Goal: Transaction & Acquisition: Purchase product/service

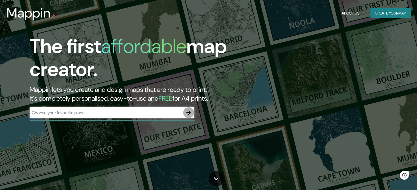
click at [189, 113] on icon "button" at bounding box center [188, 113] width 4 height 4
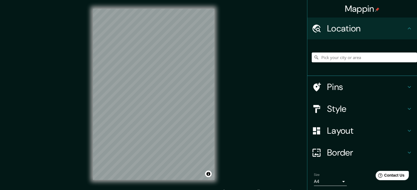
click at [348, 132] on h4 "Layout" at bounding box center [366, 130] width 79 height 11
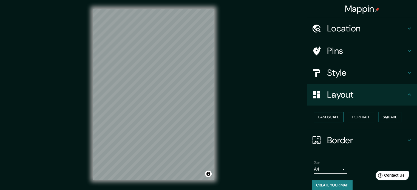
click at [326, 117] on button "Landscape" at bounding box center [329, 117] width 30 height 10
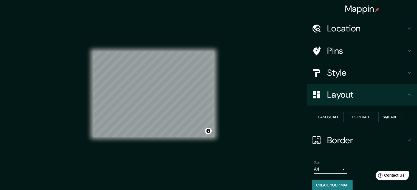
click at [361, 119] on button "Portrait" at bounding box center [361, 117] width 26 height 10
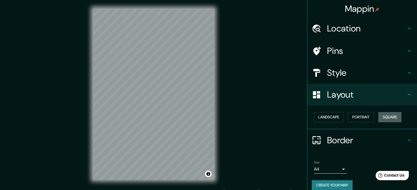
click at [389, 116] on button "Square" at bounding box center [389, 117] width 23 height 10
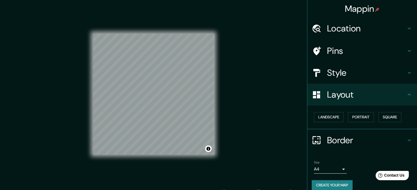
click at [352, 74] on h4 "Style" at bounding box center [366, 72] width 79 height 11
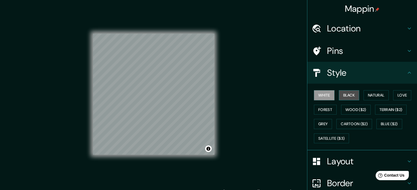
click at [345, 97] on button "Black" at bounding box center [348, 95] width 21 height 10
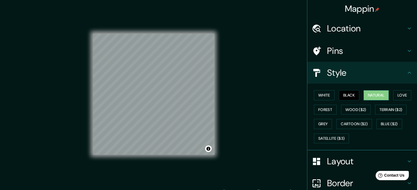
click at [371, 93] on button "Natural" at bounding box center [375, 95] width 25 height 10
click at [397, 96] on button "Love" at bounding box center [402, 95] width 18 height 10
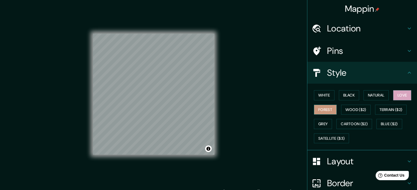
click at [322, 110] on button "Forest" at bounding box center [325, 110] width 23 height 10
click at [343, 108] on button "Wood ($2)" at bounding box center [356, 110] width 30 height 10
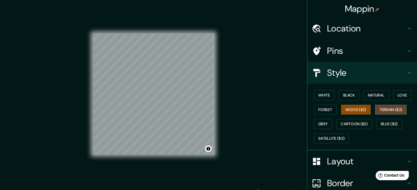
click at [382, 107] on button "Terrain ($2)" at bounding box center [391, 110] width 32 height 10
click at [321, 123] on button "Grey" at bounding box center [323, 124] width 18 height 10
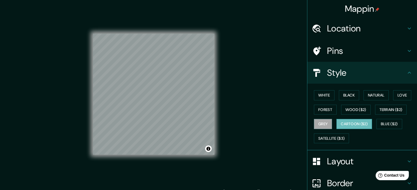
click at [354, 124] on button "Cartoon ($2)" at bounding box center [354, 124] width 36 height 10
click at [385, 122] on button "Blue ($2)" at bounding box center [389, 124] width 26 height 10
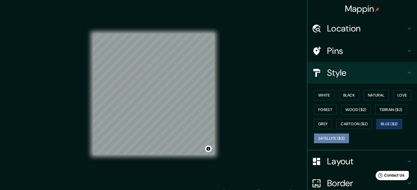
click at [336, 138] on button "Satellite ($3)" at bounding box center [331, 139] width 35 height 10
